Goal: Information Seeking & Learning: Find specific fact

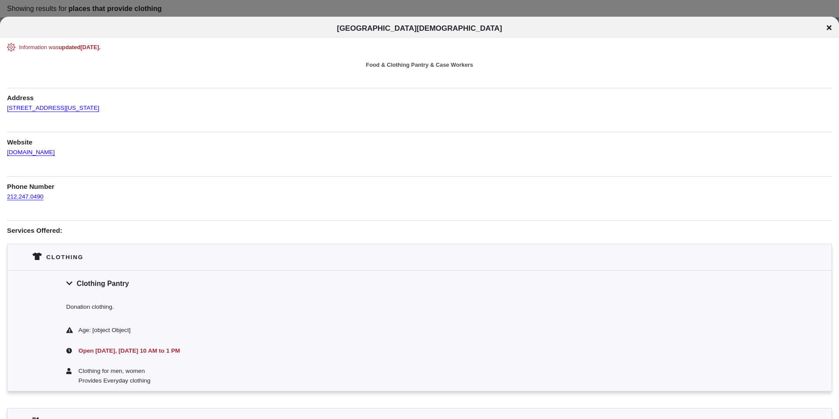
drag, startPoint x: 92, startPoint y: 107, endPoint x: 5, endPoint y: 107, distance: 86.9
click at [5, 107] on div "Information was updated [DATE] . Food & Clothing Pantry & Case Workers Address …" at bounding box center [419, 319] width 839 height 553
copy link "[STREET_ADDRESS][US_STATE]"
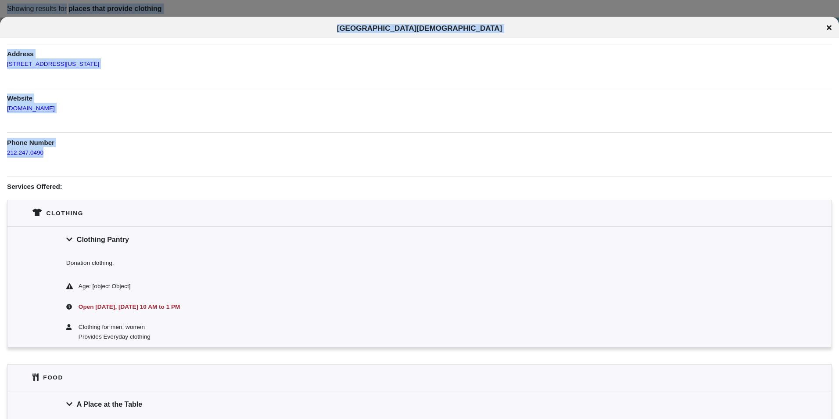
drag, startPoint x: 56, startPoint y: 156, endPoint x: -14, endPoint y: 156, distance: 69.8
click at [0, 0] on html "Showing results for places that provide clothing To navigate the map with touch…" at bounding box center [419, 0] width 839 height 0
click at [55, 150] on div "212.247.0490" at bounding box center [419, 152] width 825 height 11
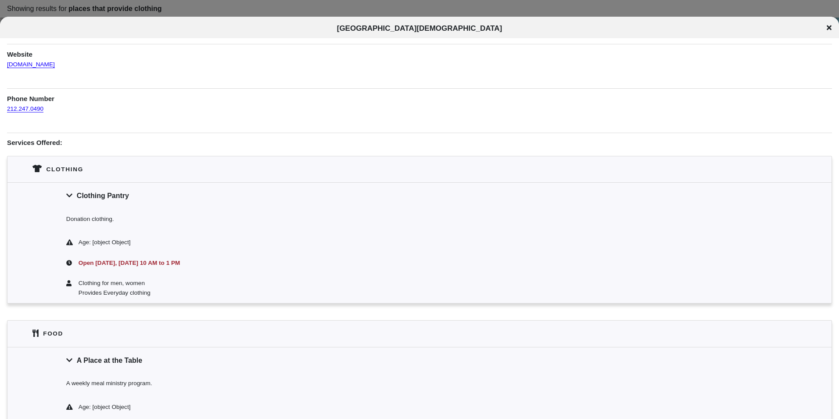
scroll to position [219, 0]
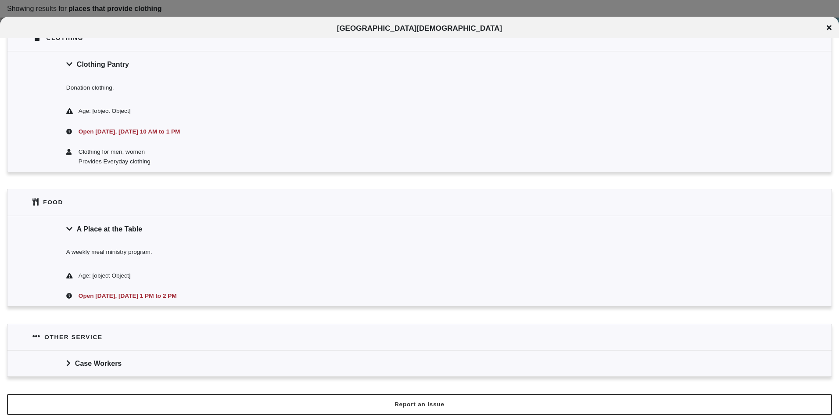
click at [832, 28] on icon at bounding box center [829, 27] width 5 height 7
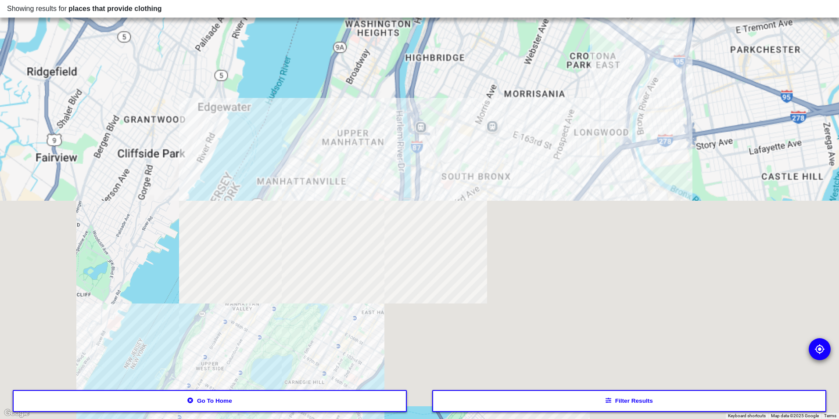
drag, startPoint x: 450, startPoint y: 162, endPoint x: 357, endPoint y: 368, distance: 225.4
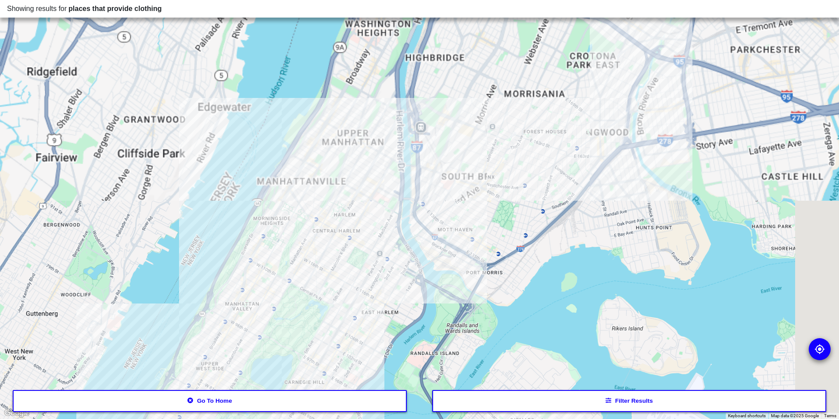
click at [357, 367] on div at bounding box center [419, 209] width 839 height 419
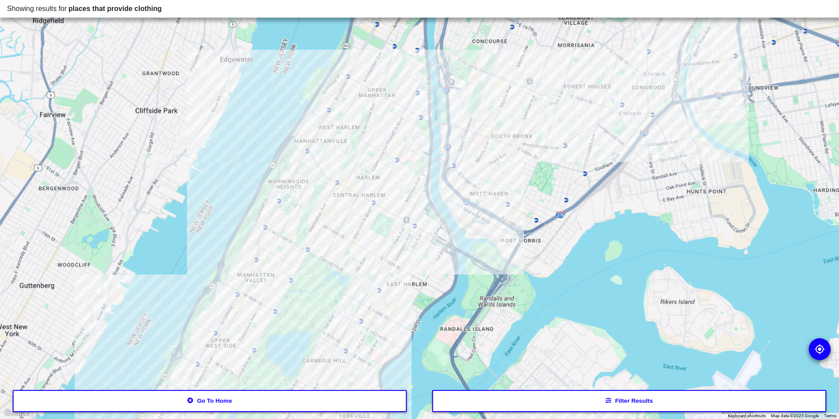
drag, startPoint x: 652, startPoint y: 186, endPoint x: 604, endPoint y: 222, distance: 59.9
click at [606, 222] on div at bounding box center [419, 209] width 839 height 419
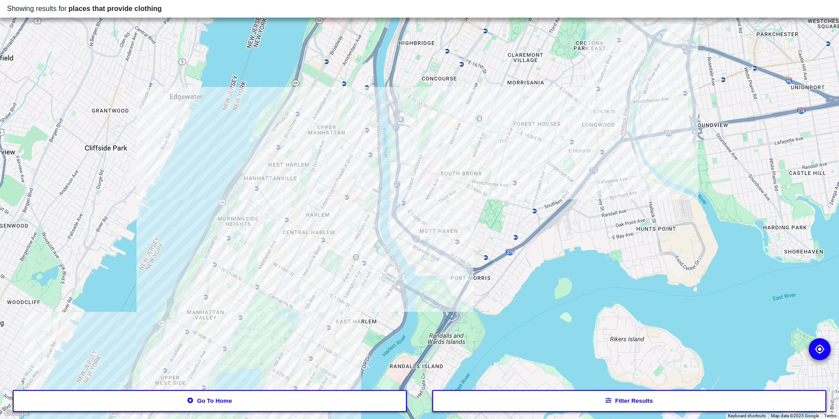
click at [601, 191] on div at bounding box center [419, 209] width 839 height 419
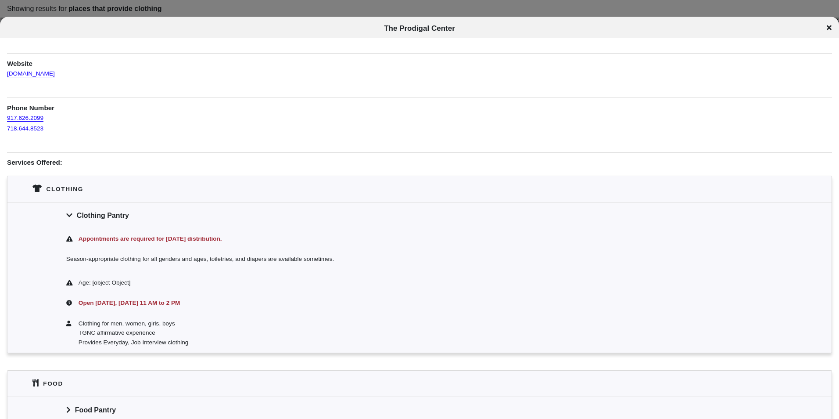
scroll to position [125, 0]
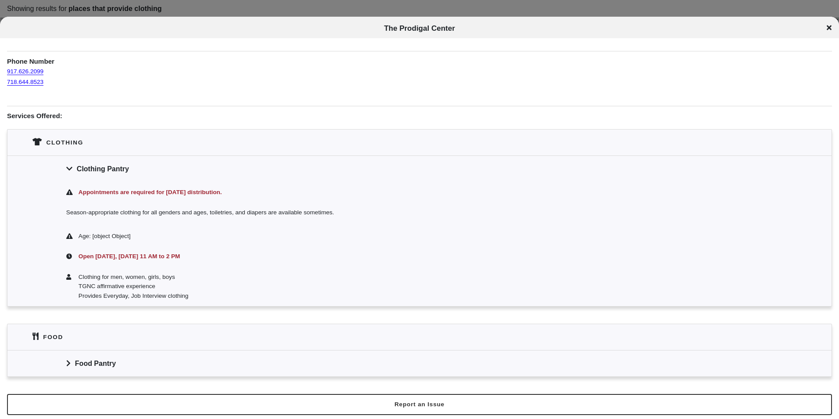
drag, startPoint x: 145, startPoint y: 365, endPoint x: 208, endPoint y: 375, distance: 63.6
click at [144, 365] on div "Food Pantry" at bounding box center [419, 363] width 825 height 26
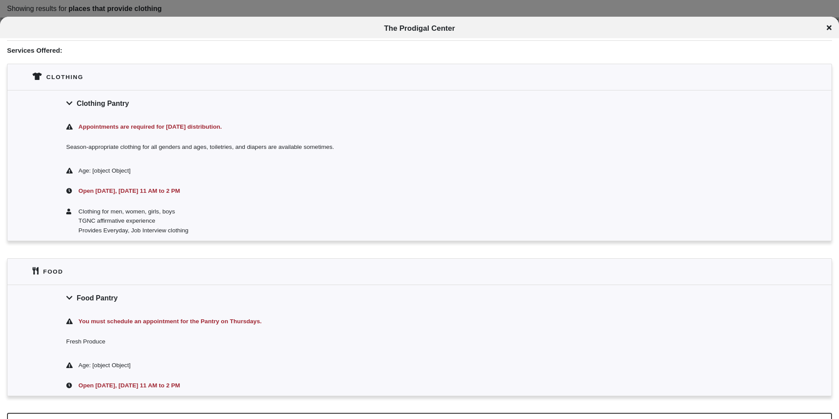
scroll to position [210, 0]
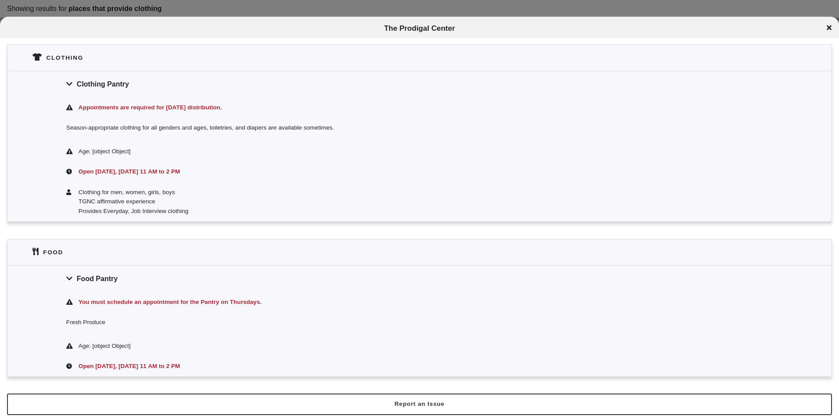
click at [256, 86] on div "Clothing Pantry" at bounding box center [419, 84] width 825 height 26
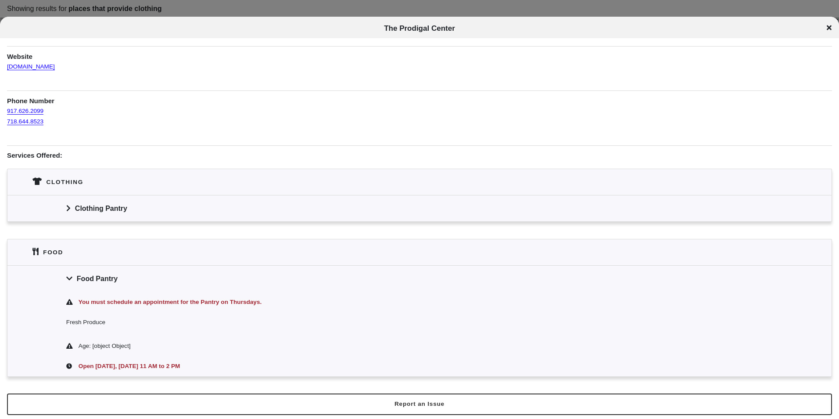
scroll to position [86, 0]
click at [829, 30] on icon at bounding box center [829, 27] width 5 height 7
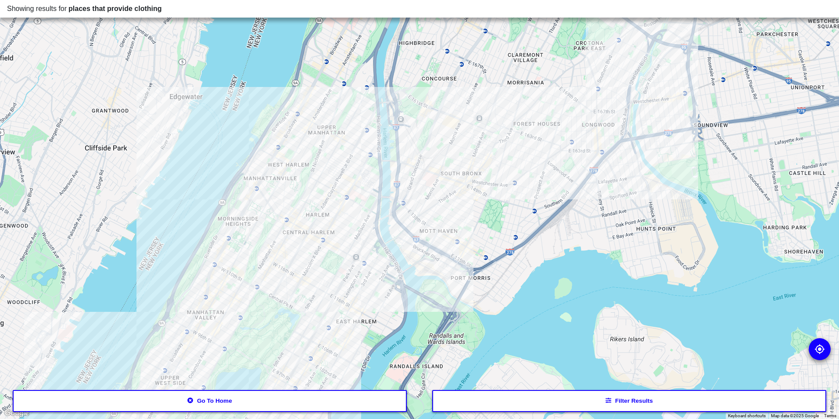
click at [599, 191] on div at bounding box center [419, 209] width 839 height 419
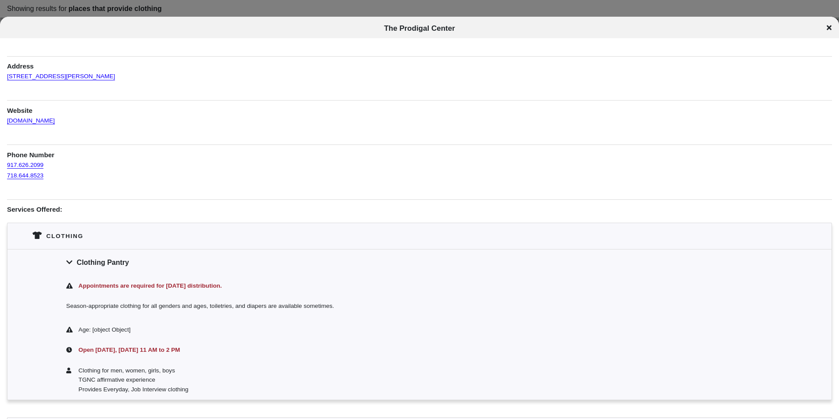
scroll to position [44, 0]
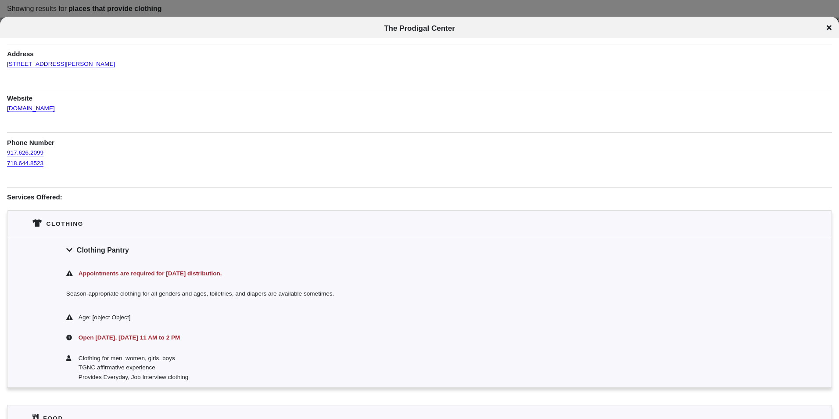
click at [832, 24] on div "The Prodigal Center" at bounding box center [419, 27] width 839 height 21
click at [831, 28] on icon at bounding box center [829, 27] width 5 height 7
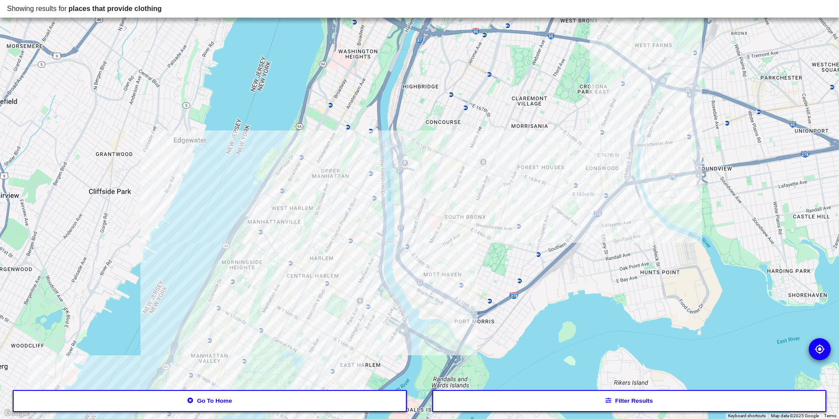
drag, startPoint x: 573, startPoint y: 298, endPoint x: 577, endPoint y: 316, distance: 18.6
click at [577, 316] on div at bounding box center [419, 209] width 839 height 419
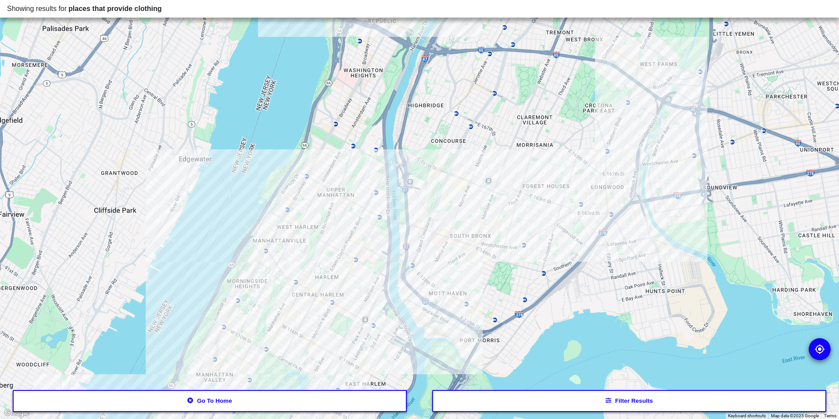
click at [470, 228] on div at bounding box center [419, 209] width 839 height 419
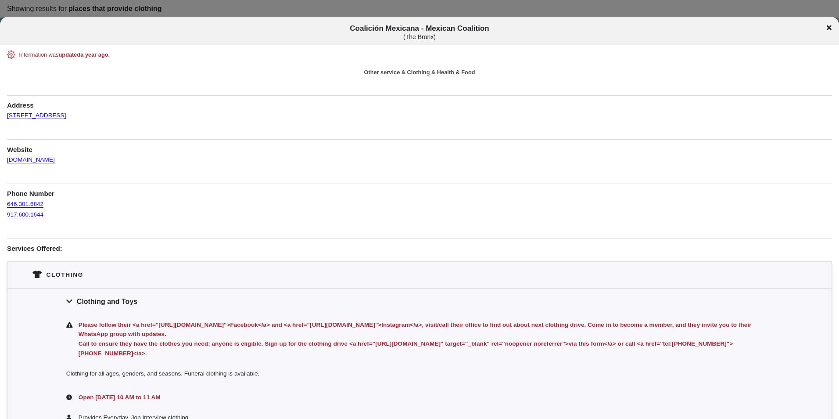
click at [827, 26] on icon at bounding box center [829, 27] width 5 height 7
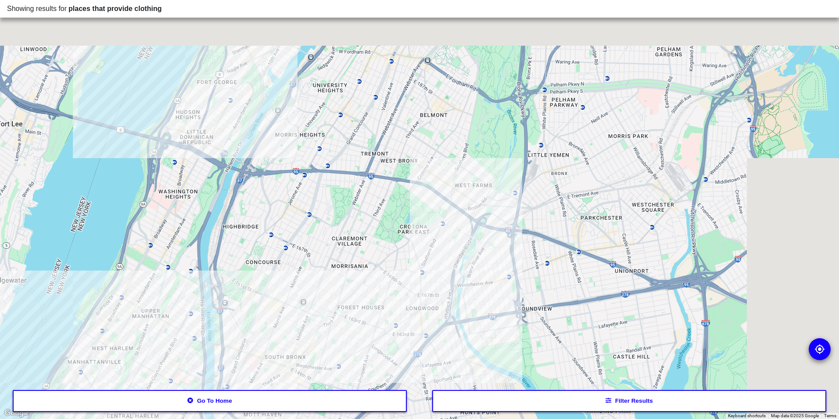
drag, startPoint x: 495, startPoint y: 295, endPoint x: 389, endPoint y: 337, distance: 114.1
click at [390, 345] on div at bounding box center [419, 209] width 839 height 419
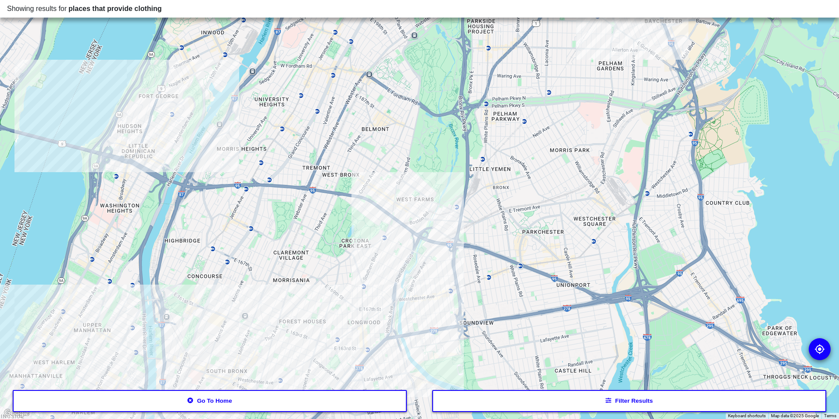
drag, startPoint x: 310, startPoint y: 209, endPoint x: 370, endPoint y: 66, distance: 154.3
click at [367, 72] on div at bounding box center [419, 209] width 839 height 419
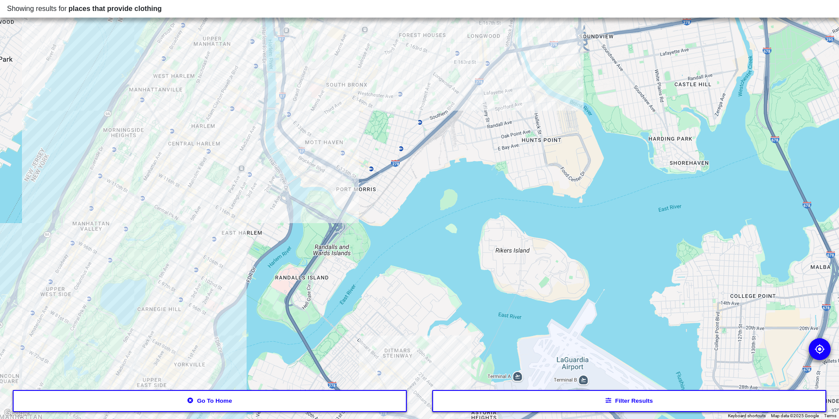
click at [274, 407] on button "Go to home" at bounding box center [210, 401] width 395 height 22
